Goal: Information Seeking & Learning: Check status

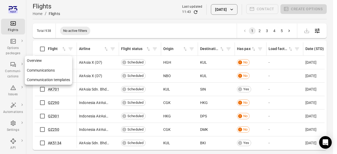
click at [11, 75] on div "Communi-cations" at bounding box center [13, 74] width 20 height 11
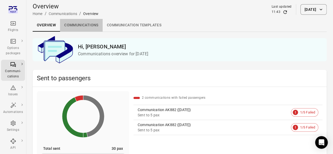
click at [80, 29] on link "Communications" at bounding box center [81, 25] width 43 height 13
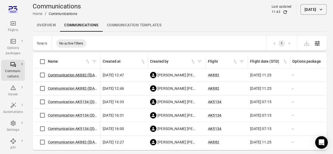
click at [70, 73] on link "Communication AK882 ([DATE])" at bounding box center [74, 75] width 53 height 4
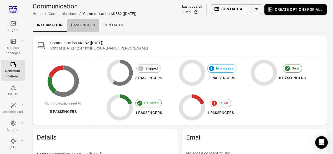
click at [90, 24] on link "Passengers" at bounding box center [83, 25] width 32 height 13
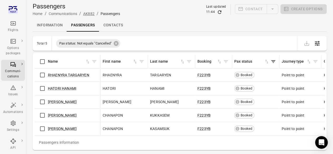
click at [91, 16] on link "AK882" at bounding box center [88, 14] width 11 height 4
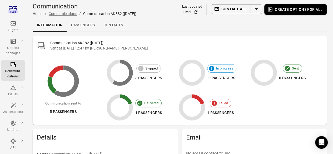
click at [61, 14] on link "Communications" at bounding box center [63, 14] width 28 height 4
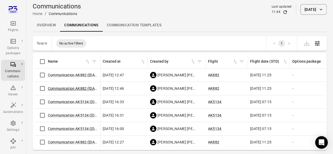
click at [77, 88] on link "Communication AK882 ([DATE])" at bounding box center [74, 88] width 53 height 4
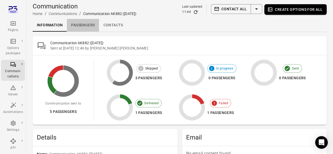
click at [91, 27] on link "Passengers" at bounding box center [83, 25] width 32 height 13
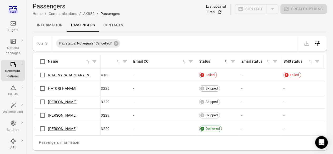
scroll to position [0, 454]
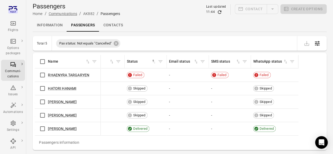
click at [62, 13] on link "Communications" at bounding box center [63, 14] width 28 height 4
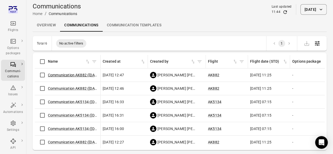
click at [80, 77] on link "Communication AK882 ([DATE])" at bounding box center [74, 75] width 53 height 4
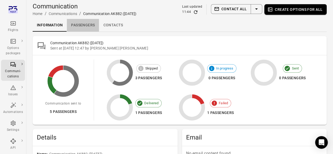
click at [96, 27] on link "Passengers" at bounding box center [83, 25] width 32 height 13
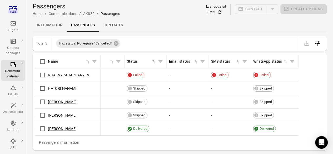
scroll to position [0, 454]
click at [88, 14] on link "AK882" at bounding box center [88, 14] width 11 height 4
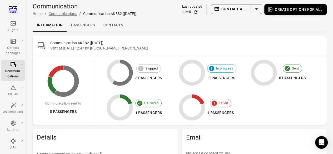
click at [60, 12] on link "Communications" at bounding box center [63, 14] width 28 height 4
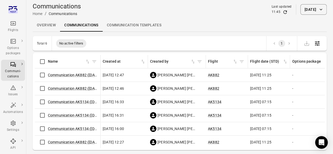
click at [86, 104] on span "Communication AK5134 ([DATE])" at bounding box center [73, 101] width 50 height 5
click at [86, 103] on link "Communication AK5134 ([DATE])" at bounding box center [75, 102] width 55 height 4
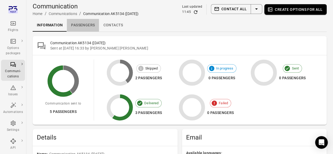
click at [84, 31] on link "Passengers" at bounding box center [83, 25] width 32 height 13
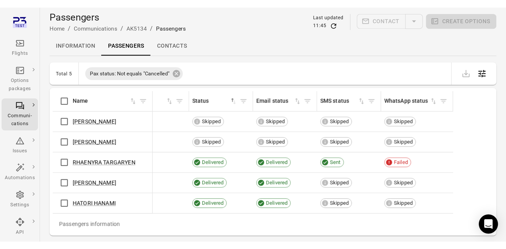
scroll to position [0, 282]
